Goal: Task Accomplishment & Management: Complete application form

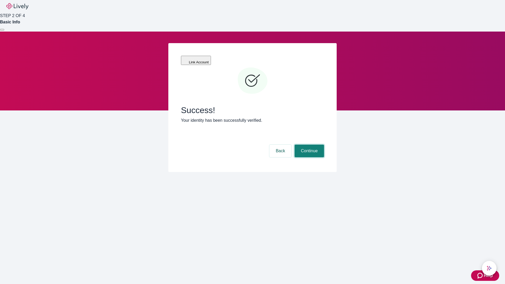
click at [308, 145] on button "Continue" at bounding box center [308, 151] width 29 height 13
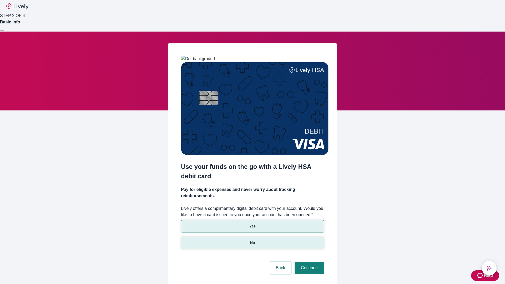
click at [252, 240] on p "No" at bounding box center [252, 243] width 5 height 6
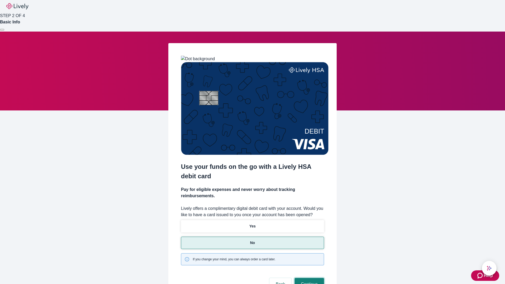
click at [308, 278] on button "Continue" at bounding box center [308, 284] width 29 height 13
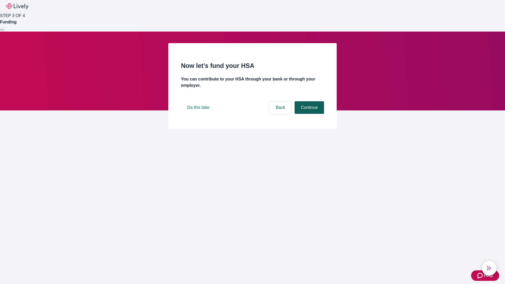
click at [308, 114] on button "Continue" at bounding box center [308, 107] width 29 height 13
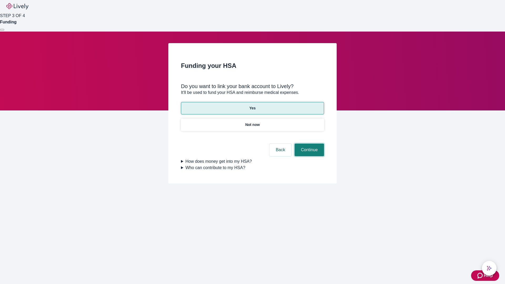
click at [308, 143] on button "Continue" at bounding box center [308, 149] width 29 height 13
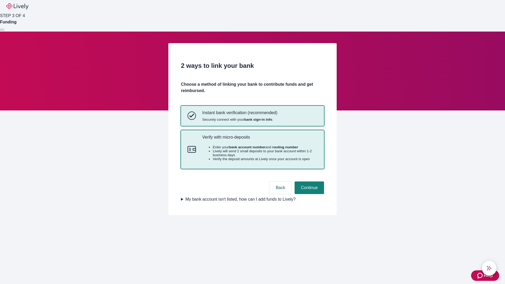
click at [259, 140] on p "Verify with micro-deposits" at bounding box center [259, 137] width 115 height 5
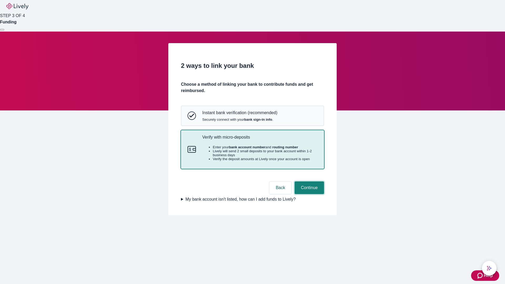
click at [308, 194] on button "Continue" at bounding box center [308, 187] width 29 height 13
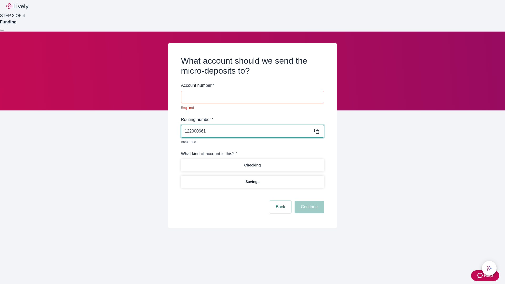
type input "122000661"
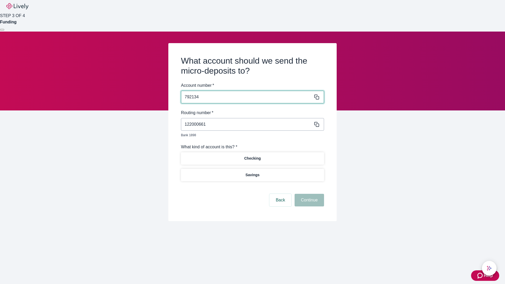
type input "792134"
click at [252, 156] on p "Checking" at bounding box center [252, 159] width 17 height 6
click at [308, 194] on button "Continue" at bounding box center [308, 200] width 29 height 13
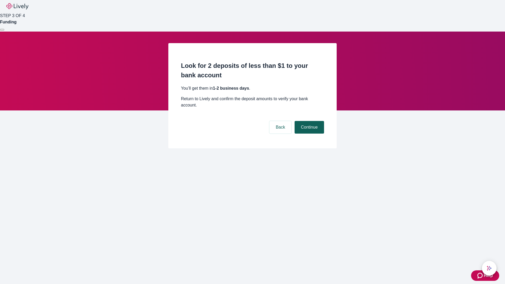
click at [308, 121] on button "Continue" at bounding box center [308, 127] width 29 height 13
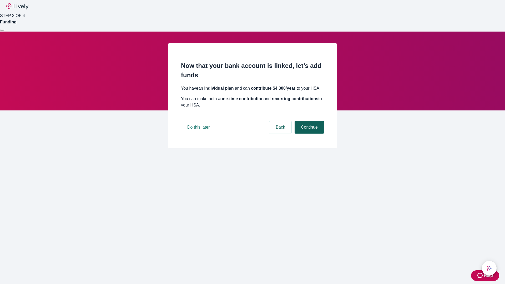
click at [308, 133] on button "Continue" at bounding box center [308, 127] width 29 height 13
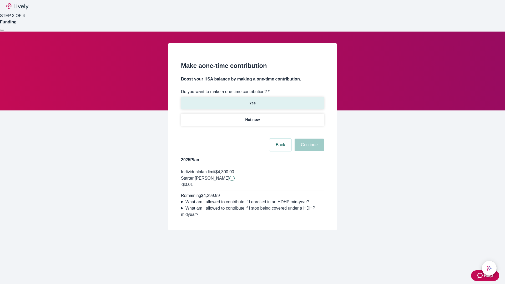
click at [252, 100] on p "Yes" at bounding box center [252, 103] width 6 height 6
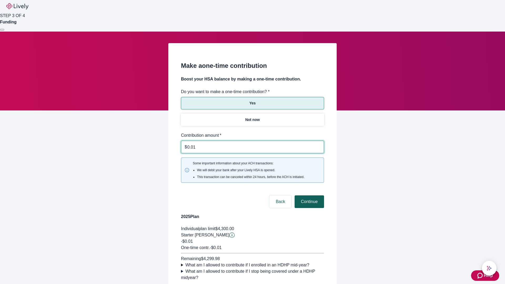
type input "0.01"
click at [308, 195] on button "Continue" at bounding box center [308, 201] width 29 height 13
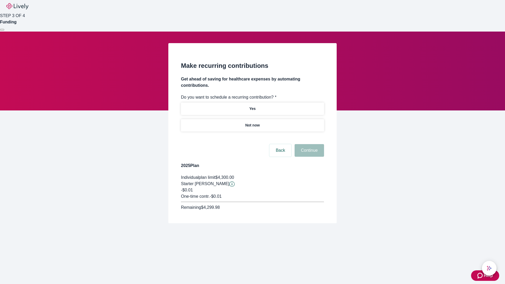
click at [252, 122] on p "Not now" at bounding box center [252, 125] width 14 height 6
click at [308, 144] on button "Continue" at bounding box center [308, 150] width 29 height 13
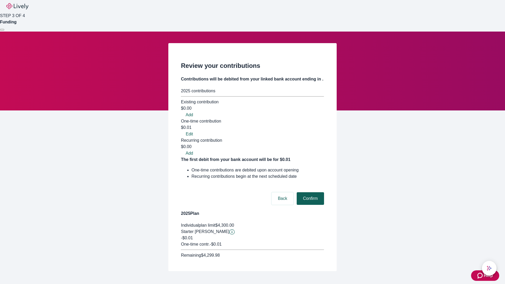
click at [309, 192] on button "Confirm" at bounding box center [309, 198] width 27 height 13
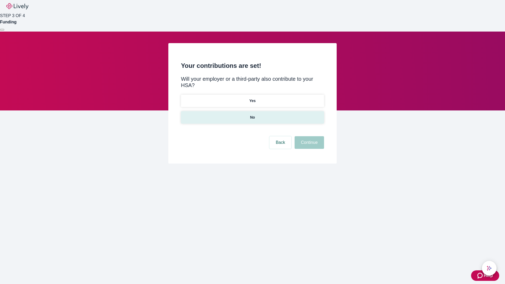
click at [252, 115] on p "No" at bounding box center [252, 118] width 5 height 6
click at [308, 136] on button "Continue" at bounding box center [308, 142] width 29 height 13
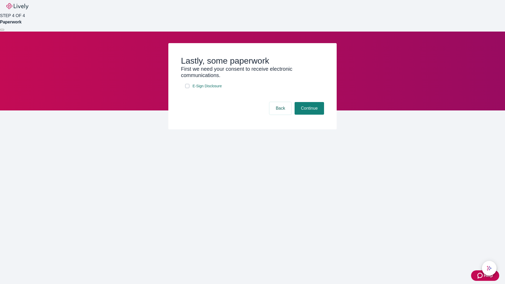
click at [187, 88] on input "E-Sign Disclosure" at bounding box center [187, 86] width 4 height 4
checkbox input "true"
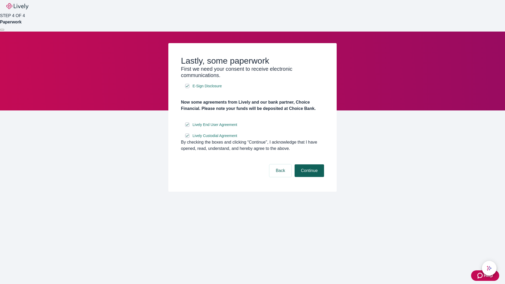
click at [308, 177] on button "Continue" at bounding box center [308, 170] width 29 height 13
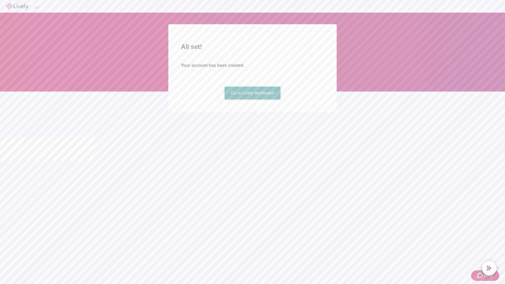
click at [252, 99] on link "Go to Lively dashboard" at bounding box center [252, 93] width 56 height 13
